Goal: Task Accomplishment & Management: Manage account settings

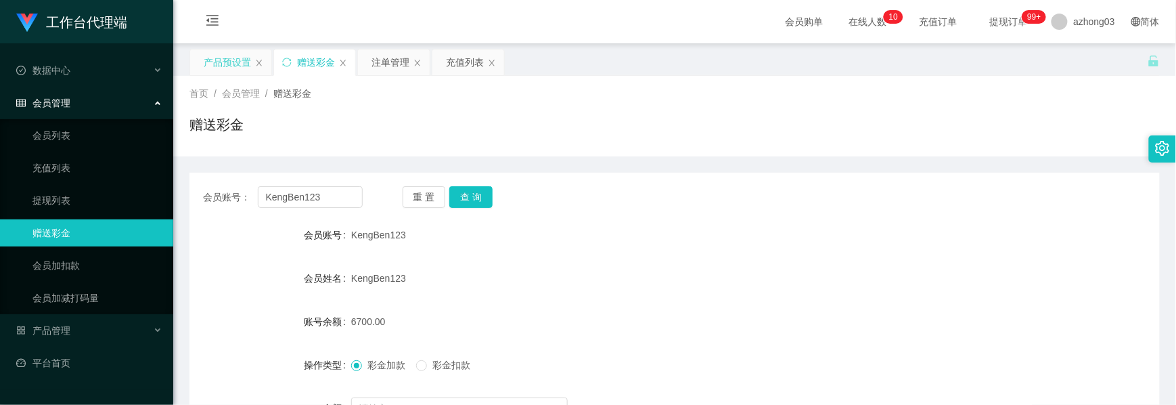
click at [239, 68] on div "产品预设置" at bounding box center [227, 62] width 47 height 26
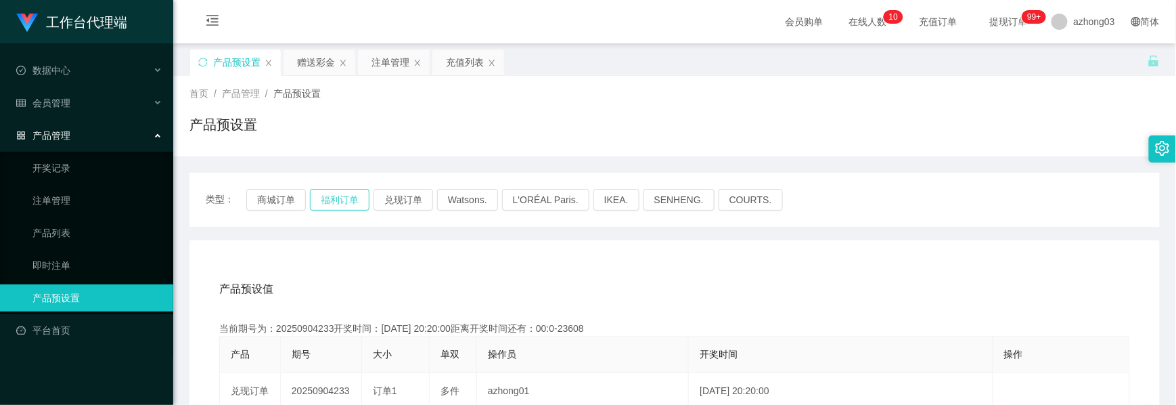
click at [330, 196] on button "福利订单" at bounding box center [340, 200] width 60 height 22
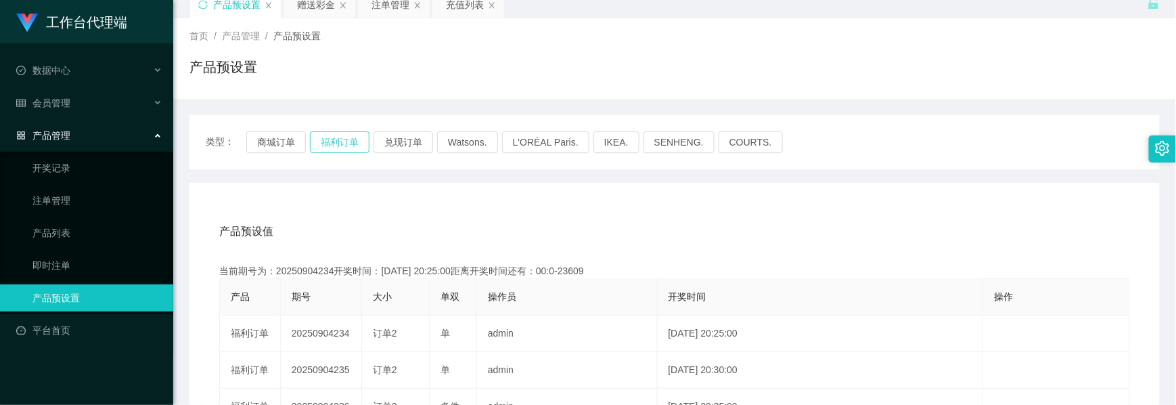
scroll to position [90, 0]
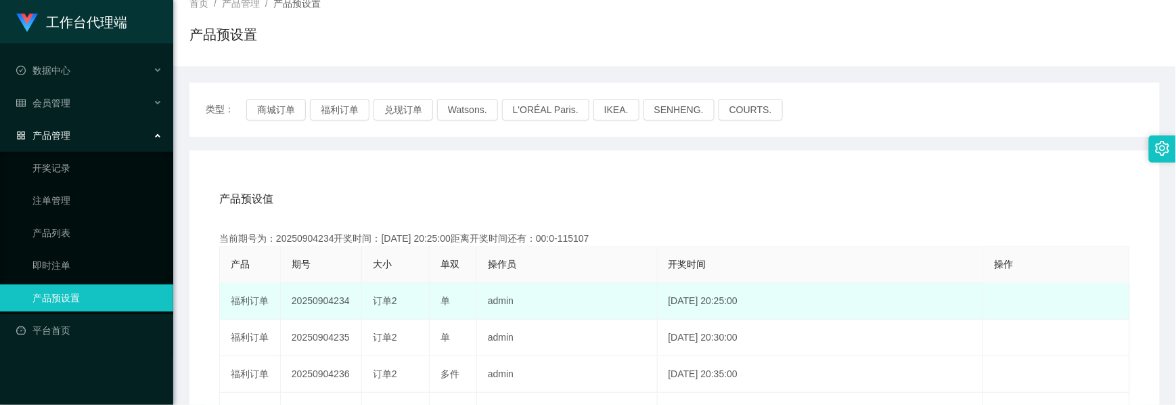
click at [317, 296] on td "20250904234" at bounding box center [321, 301] width 81 height 37
click at [320, 298] on td "20250904234" at bounding box center [321, 301] width 81 height 37
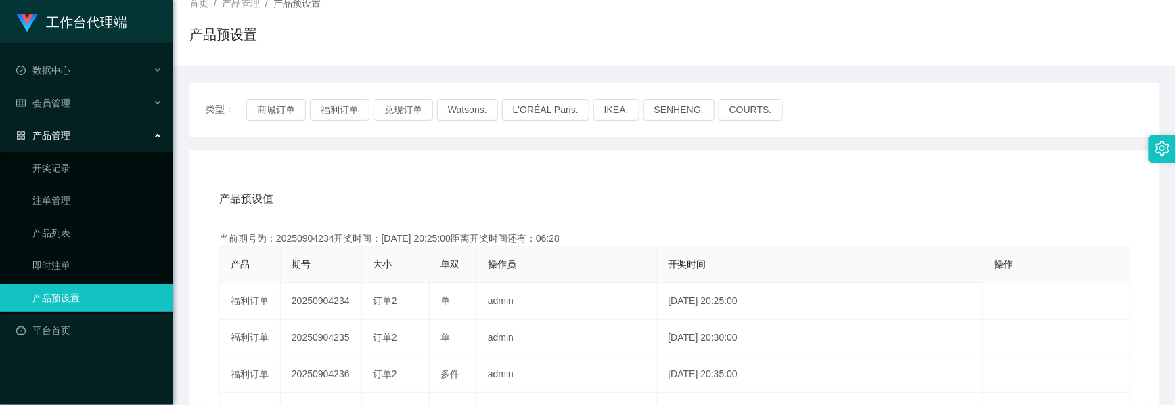
copy td "20250904234"
click at [76, 98] on div "会员管理" at bounding box center [86, 102] width 173 height 27
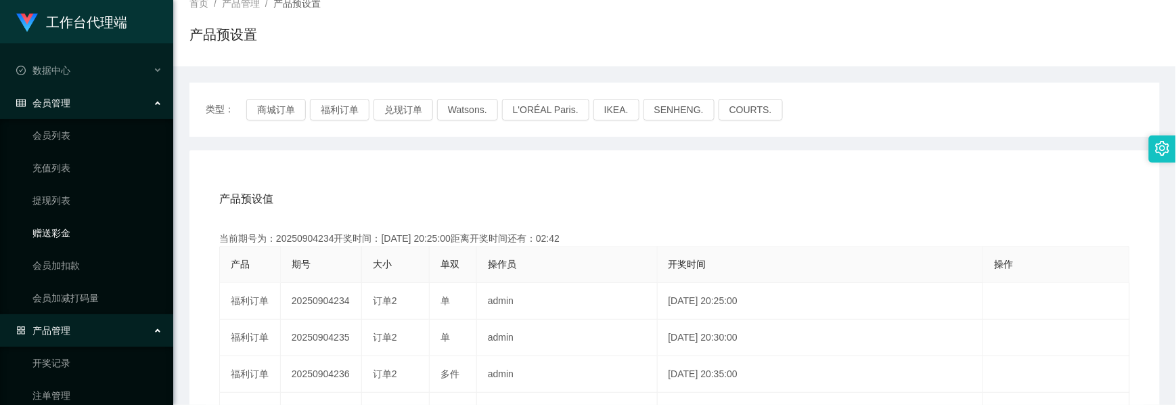
click at [66, 235] on link "赠送彩金" at bounding box center [97, 232] width 130 height 27
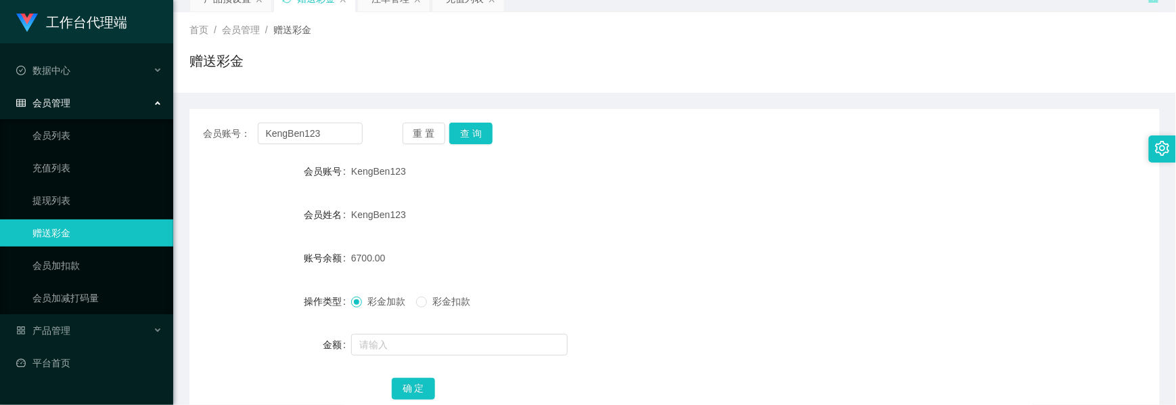
scroll to position [90, 0]
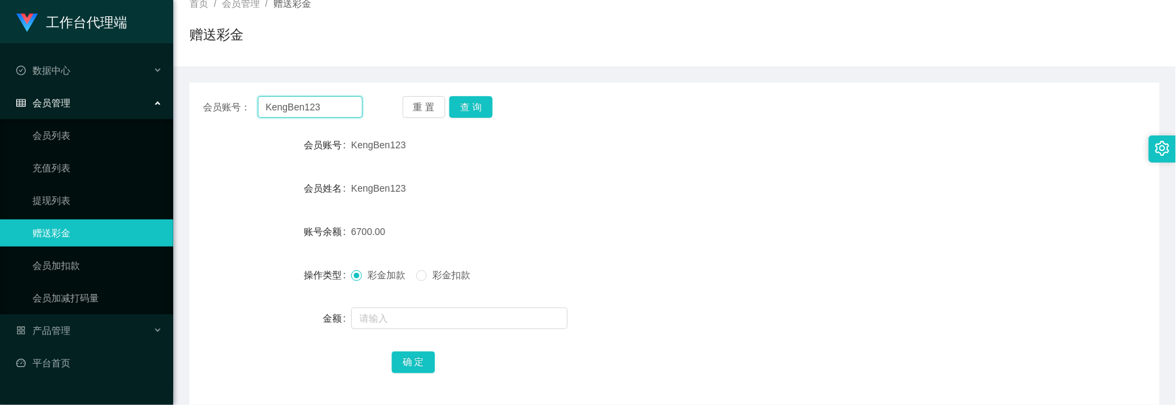
drag, startPoint x: 320, startPoint y: 106, endPoint x: 233, endPoint y: 87, distance: 88.6
click at [233, 87] on div "会员账号： KengBen123 重 置 查 询 会员账号 KengBen123 会员姓名 KengBen123 账号余额 6700.00 操作类型 彩金加款…" at bounding box center [674, 244] width 970 height 322
paste input "bibi5048"
type input "bibi5048"
click at [488, 100] on button "查 询" at bounding box center [470, 107] width 43 height 22
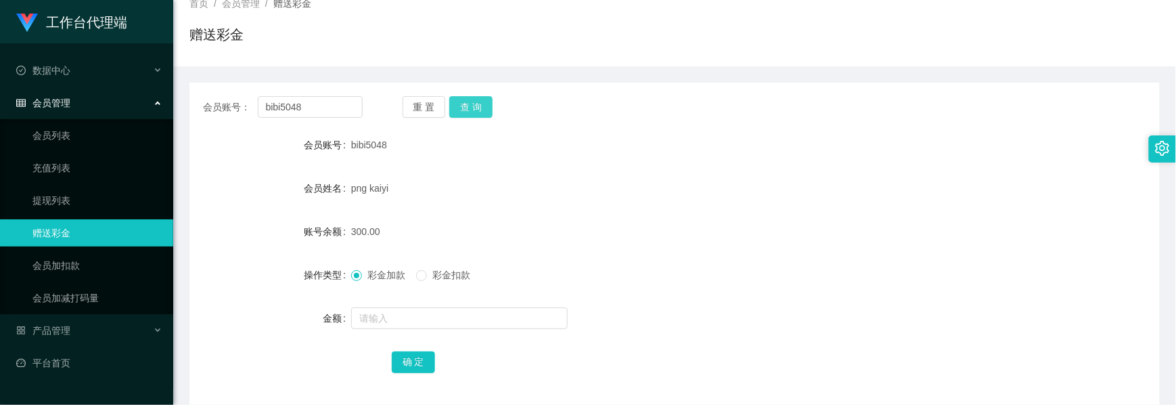
click at [483, 112] on button "查 询" at bounding box center [470, 107] width 43 height 22
click at [471, 110] on button "查 询" at bounding box center [470, 107] width 43 height 22
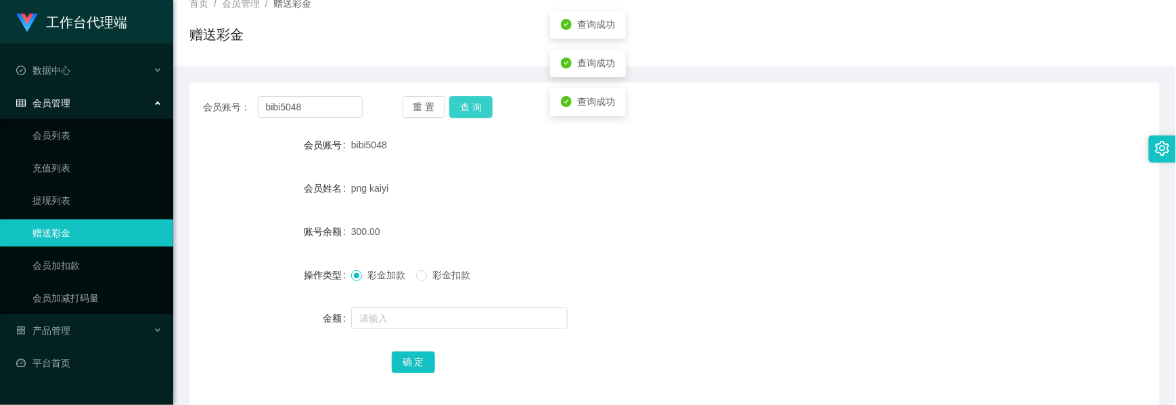
click at [471, 110] on button "查 询" at bounding box center [470, 107] width 43 height 22
